Goal: Navigation & Orientation: Go to known website

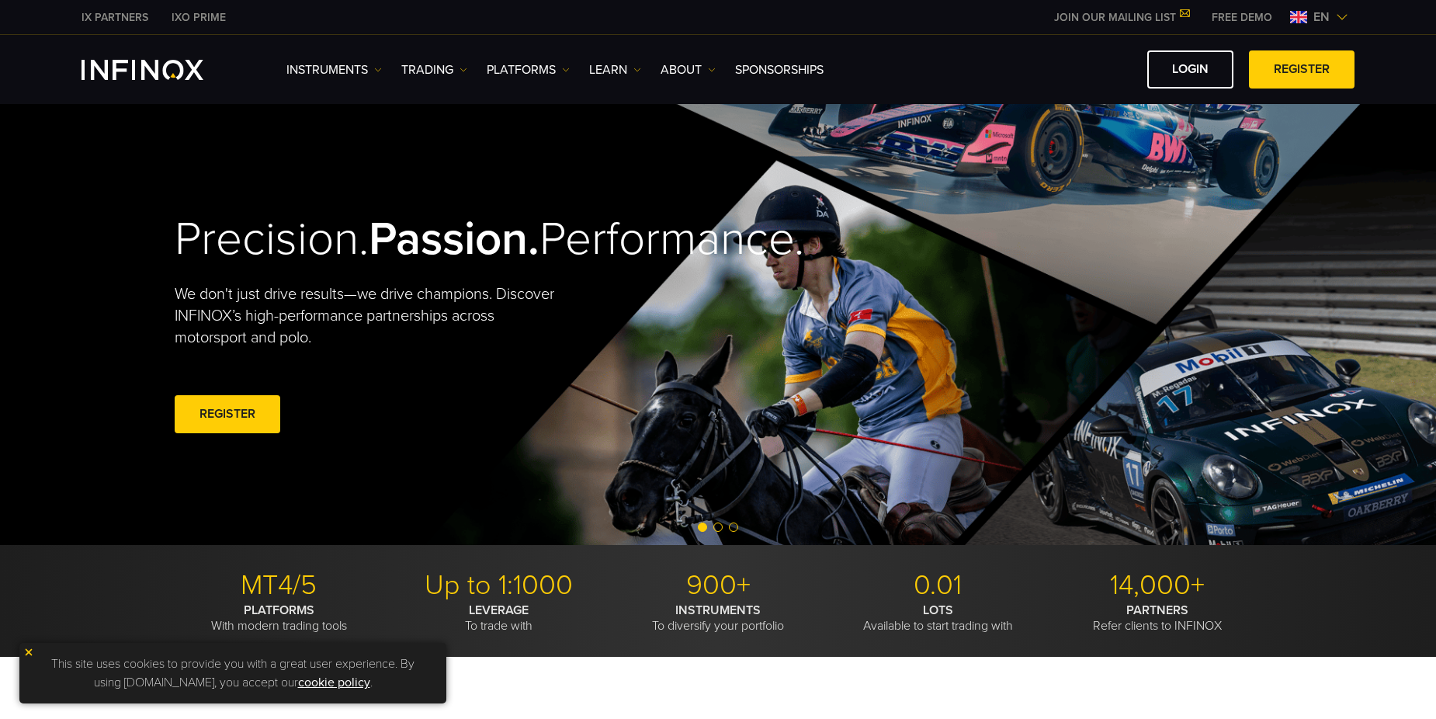
click at [1295, 23] on img at bounding box center [1298, 17] width 17 height 12
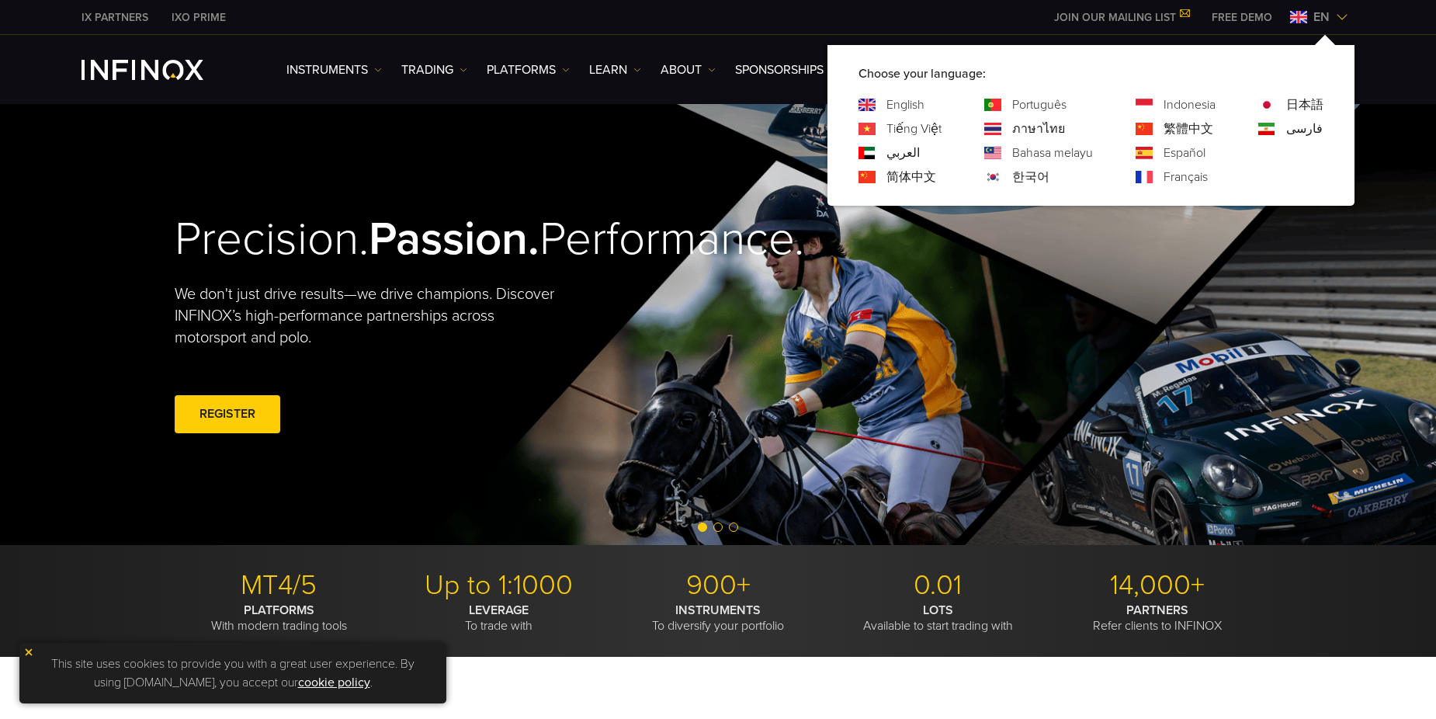
click at [1021, 171] on link "한국어" at bounding box center [1030, 177] width 37 height 19
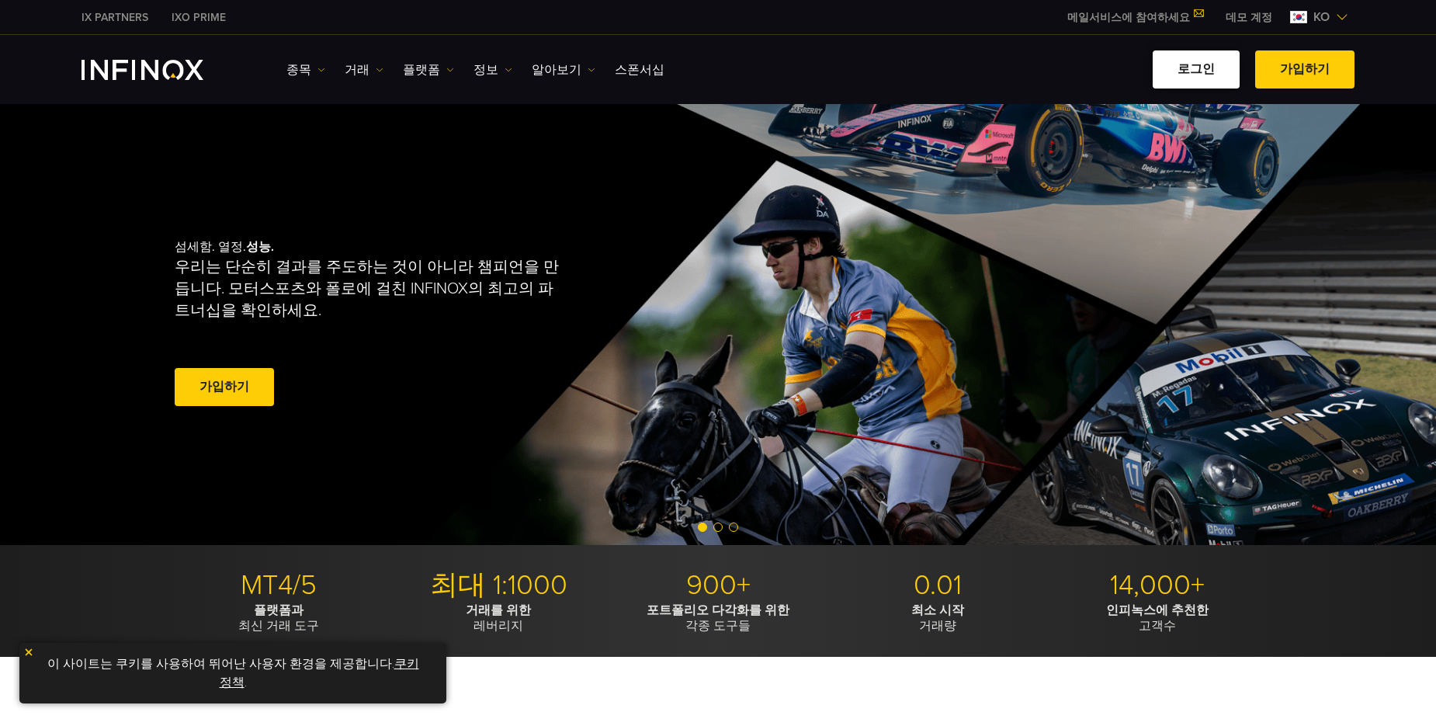
click at [1208, 68] on link "로그인" at bounding box center [1195, 69] width 87 height 38
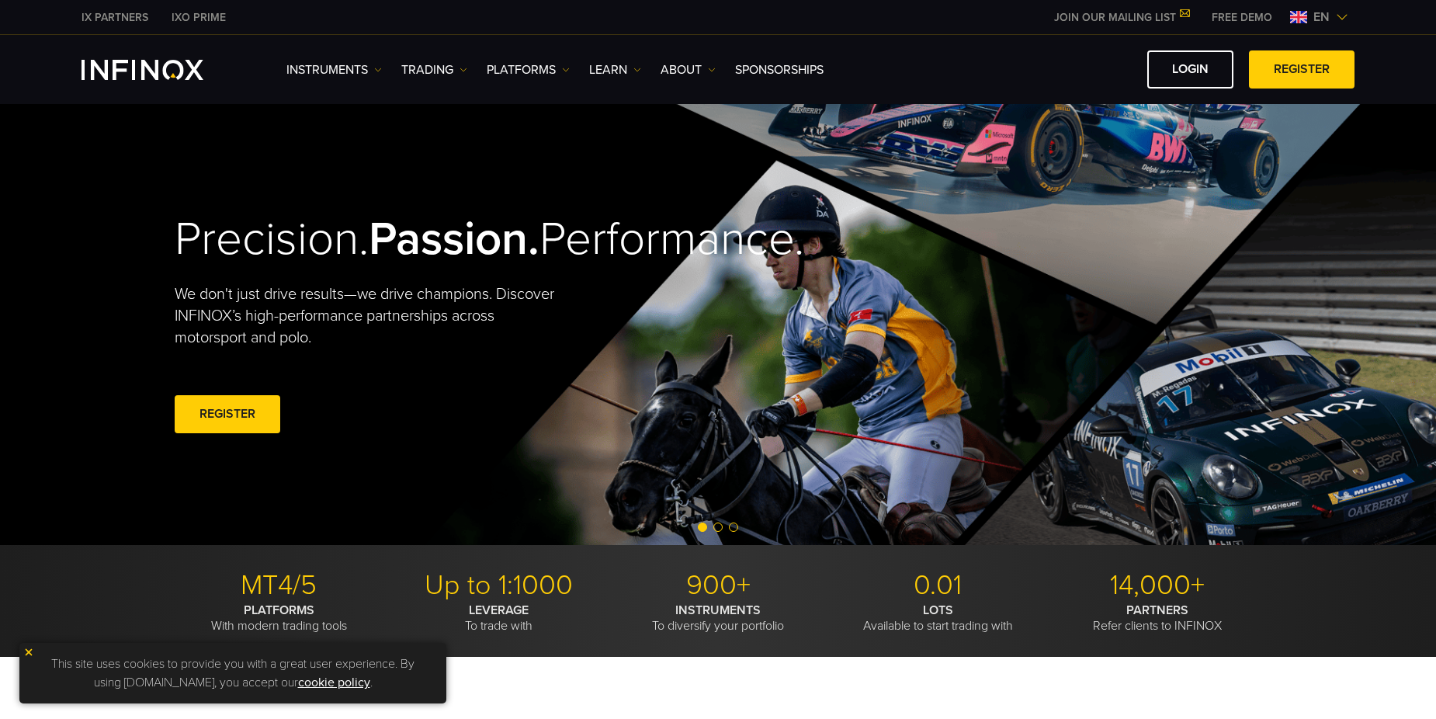
click at [1304, 18] on img at bounding box center [1298, 17] width 17 height 12
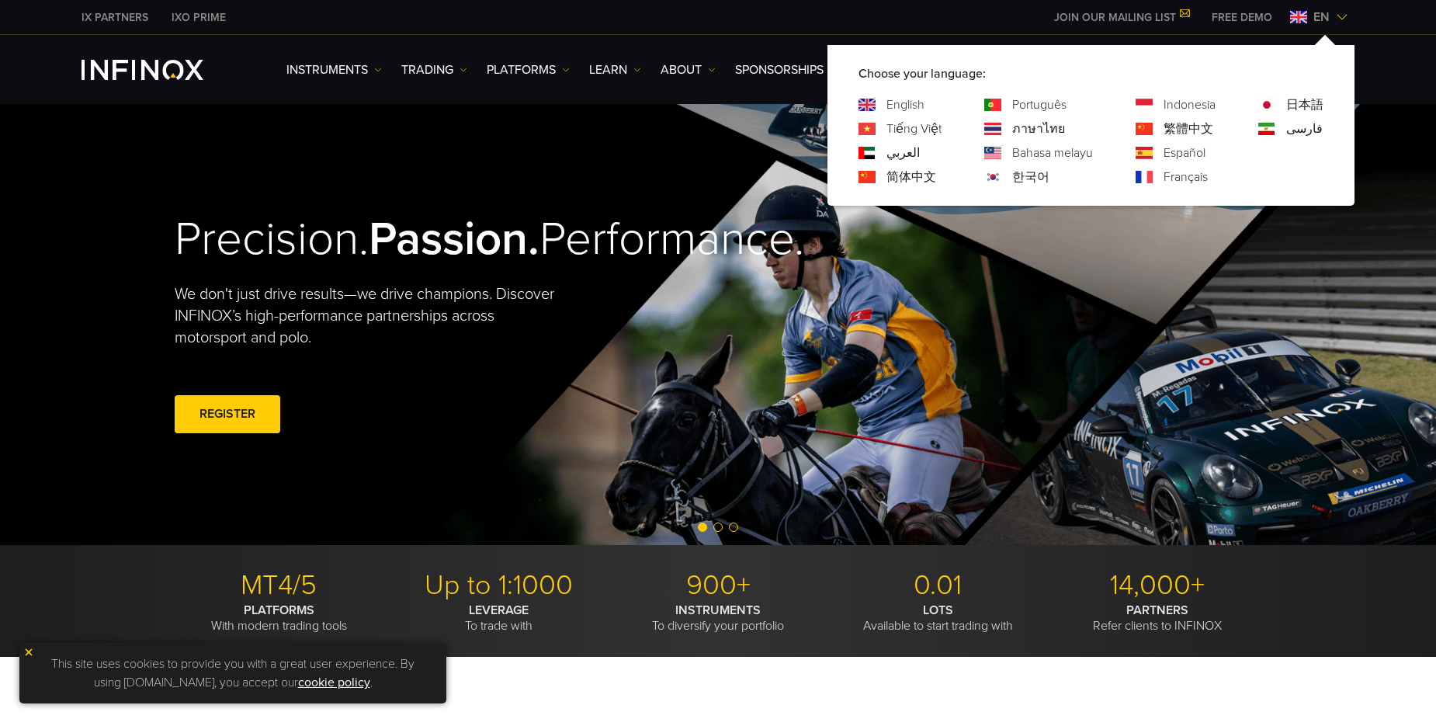
click at [1034, 185] on link "한국어" at bounding box center [1030, 177] width 37 height 19
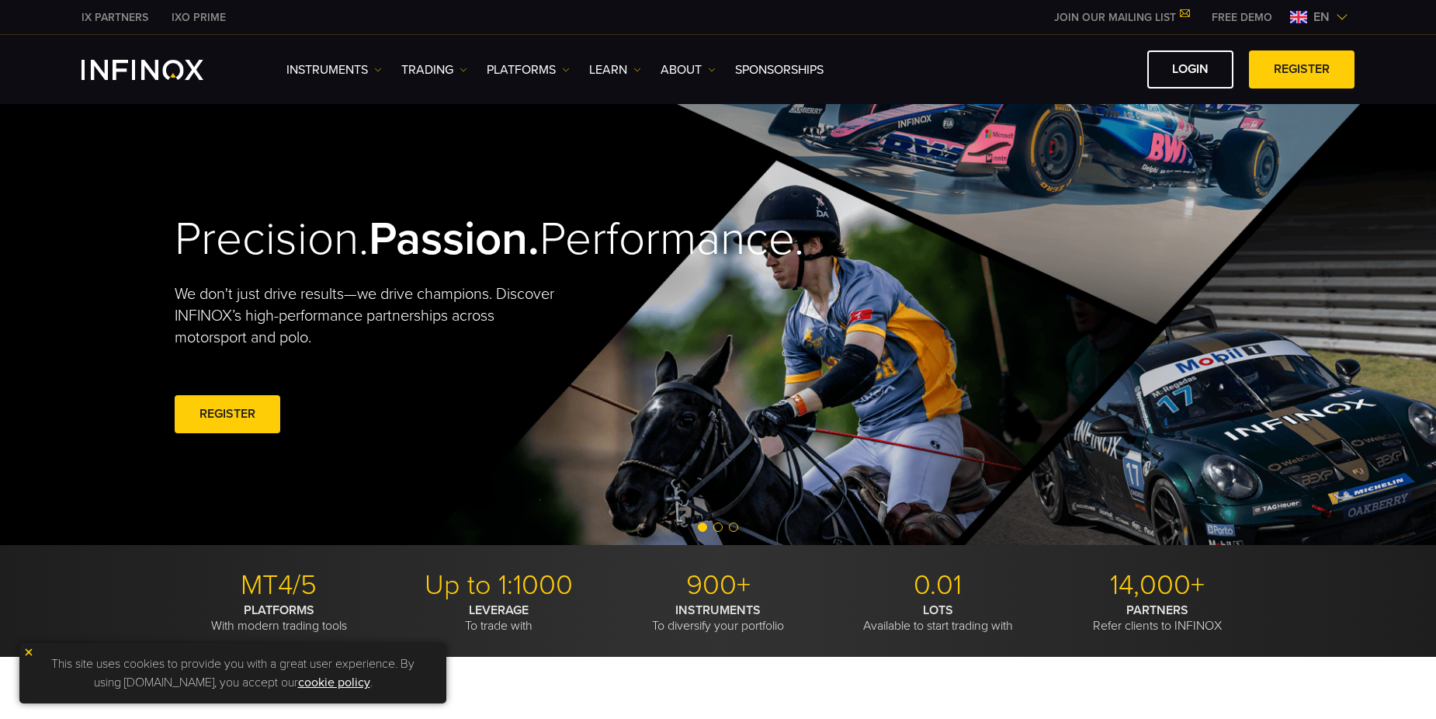
click at [1318, 19] on span "en" at bounding box center [1321, 17] width 29 height 19
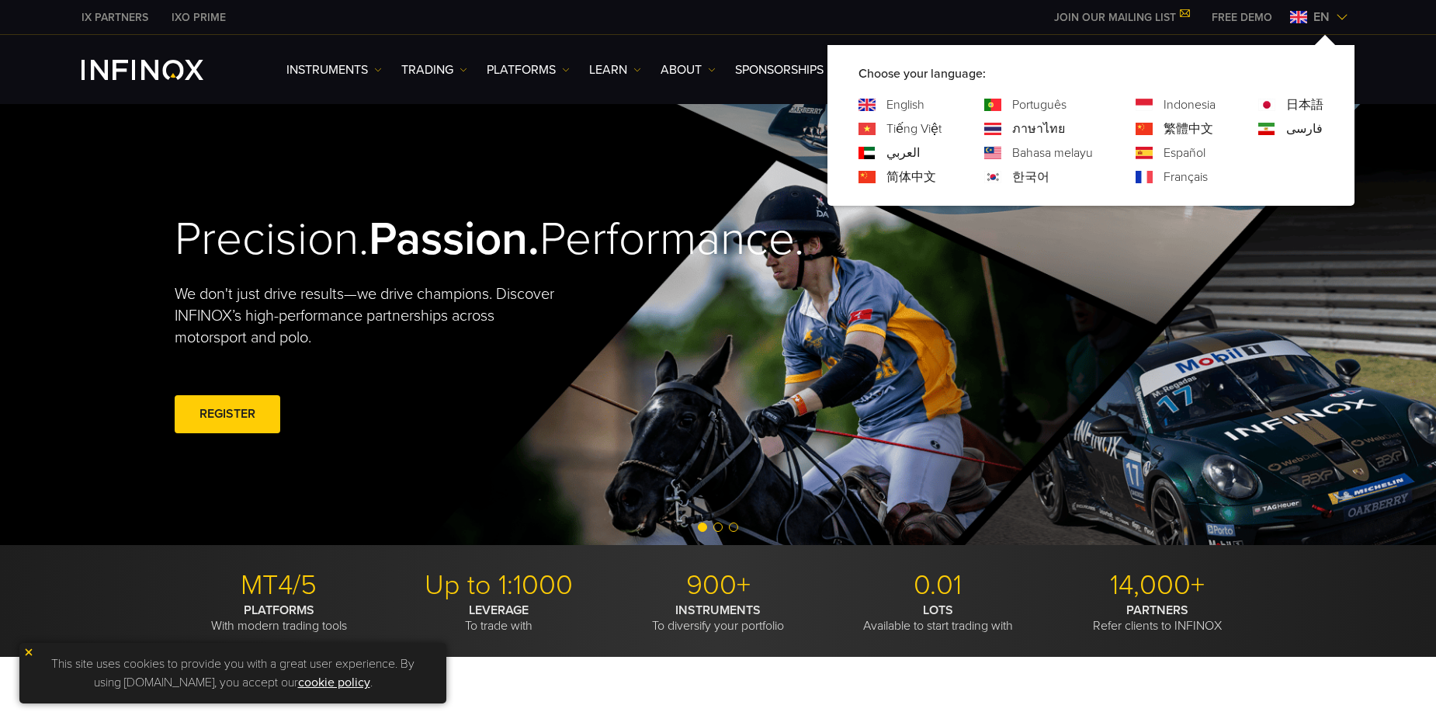
click at [1031, 177] on link "한국어" at bounding box center [1030, 177] width 37 height 19
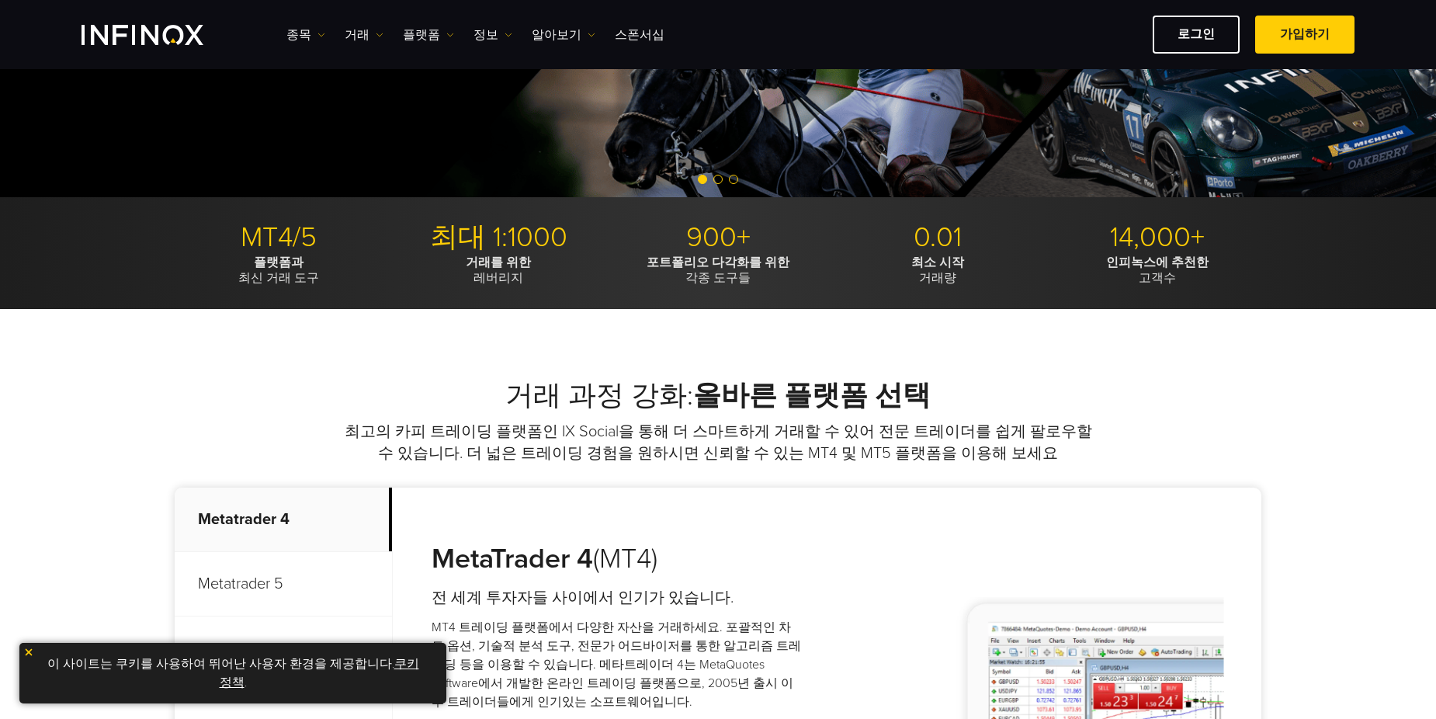
scroll to position [310, 0]
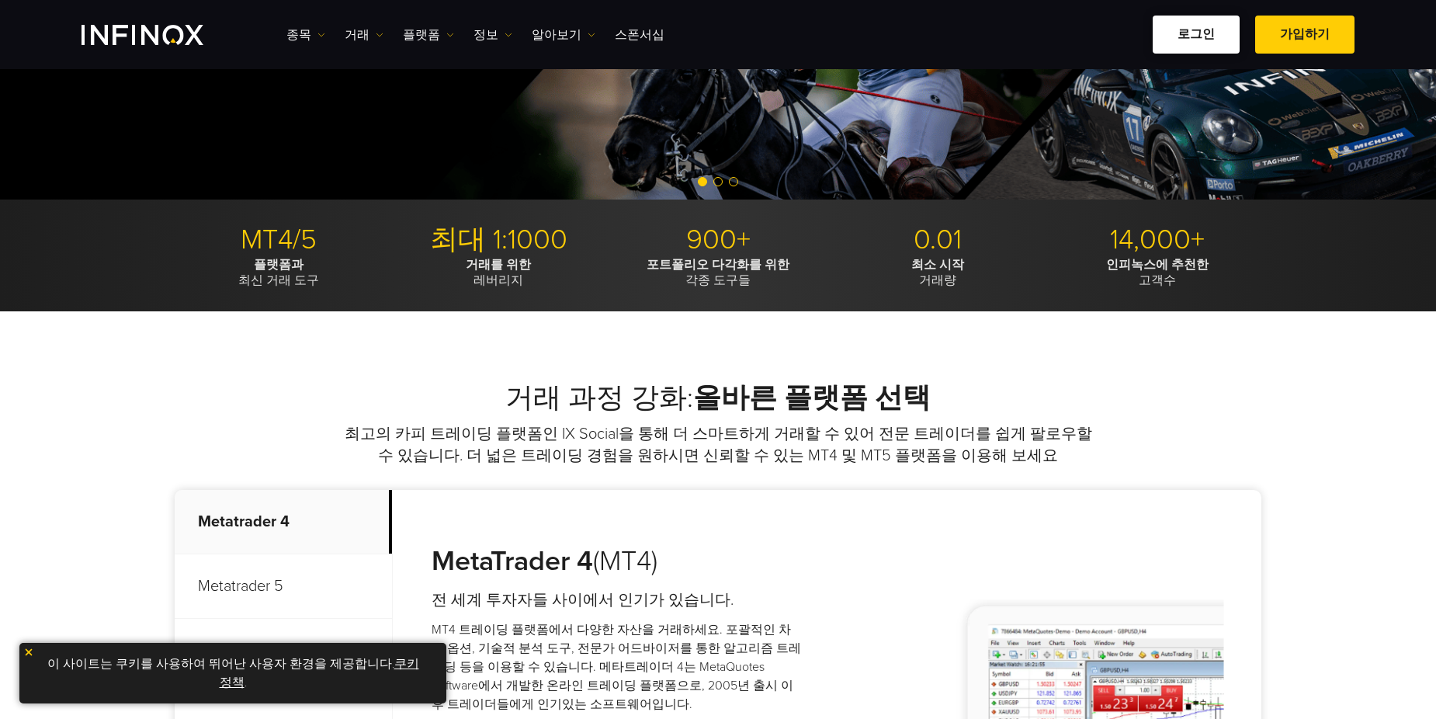
click at [1216, 33] on link "로그인" at bounding box center [1195, 35] width 87 height 38
